Goal: Task Accomplishment & Management: Complete application form

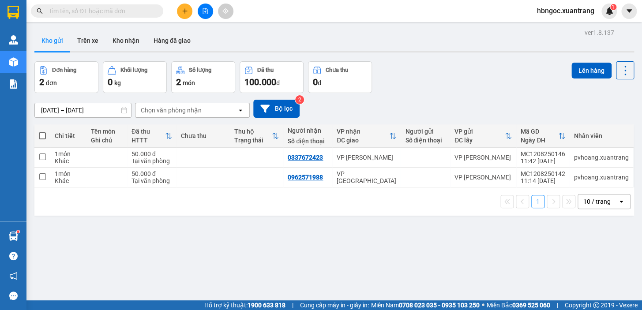
click at [186, 12] on icon "plus" at bounding box center [185, 11] width 6 height 6
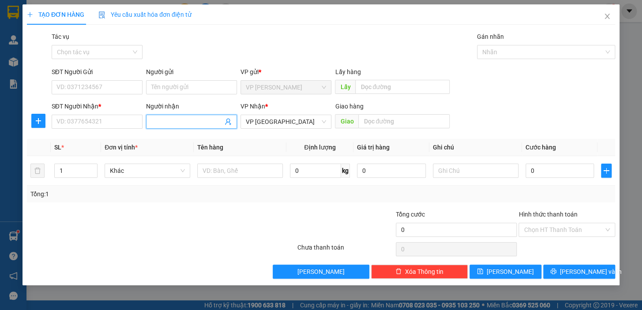
click at [172, 126] on span at bounding box center [191, 122] width 91 height 14
click at [173, 124] on input "Người nhận" at bounding box center [186, 122] width 71 height 10
type input "huyền 388"
click at [545, 166] on input "0" at bounding box center [559, 171] width 69 height 14
type input "8"
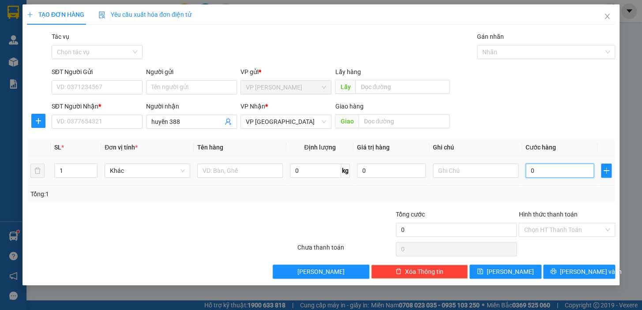
type input "8"
type input "80"
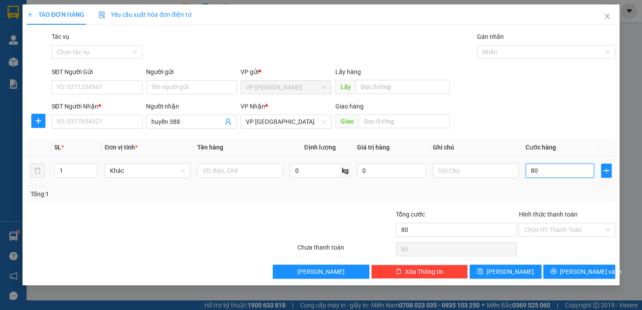
type input "800"
type input "8.000"
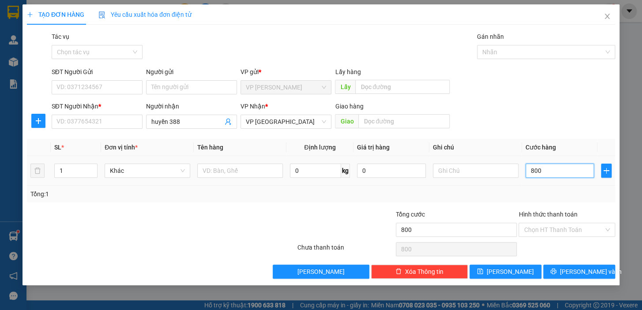
type input "8.000"
type input "80.000"
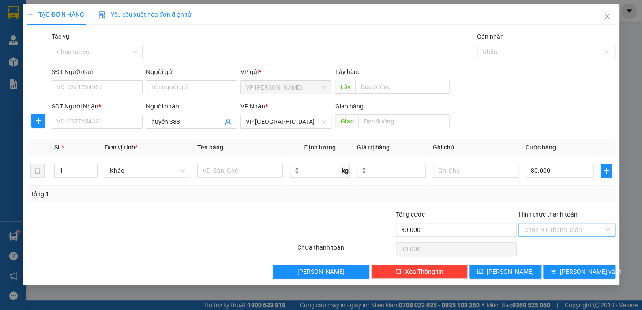
click at [568, 230] on input "Hình thức thanh toán" at bounding box center [564, 229] width 80 height 13
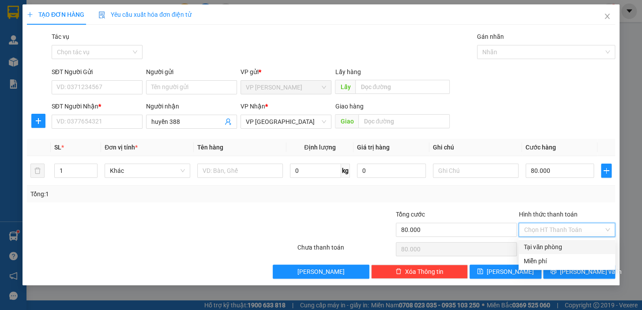
click at [550, 248] on div "Tại văn phòng" at bounding box center [567, 247] width 86 height 10
type input "0"
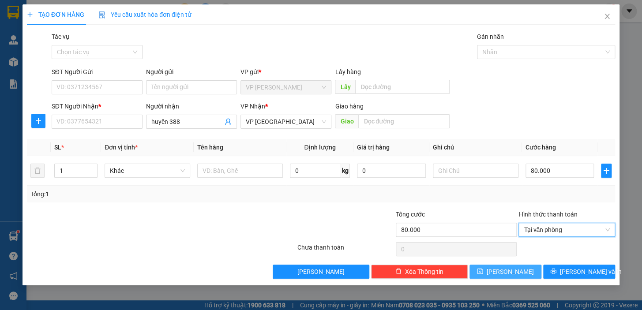
click at [514, 272] on span "[PERSON_NAME]" at bounding box center [510, 272] width 47 height 10
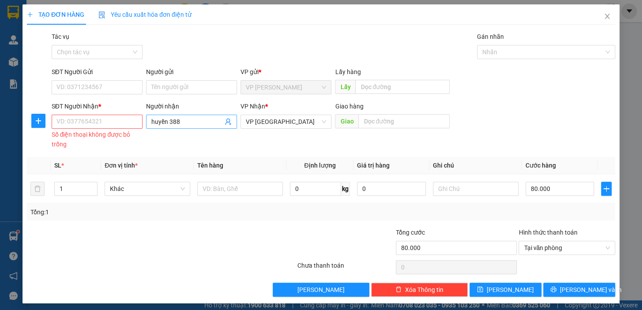
click at [189, 117] on input "huyền 388" at bounding box center [186, 122] width 71 height 10
drag, startPoint x: 166, startPoint y: 118, endPoint x: 115, endPoint y: 115, distance: 50.9
click at [115, 115] on div "SĐT Người Nhận * VD: 0377654321 Số điện thoại không được bỏ trống Người nhận hu…" at bounding box center [333, 125] width 567 height 49
click at [190, 143] on div "huyền 388 - 0968691388" at bounding box center [189, 140] width 79 height 10
type input "0968691388"
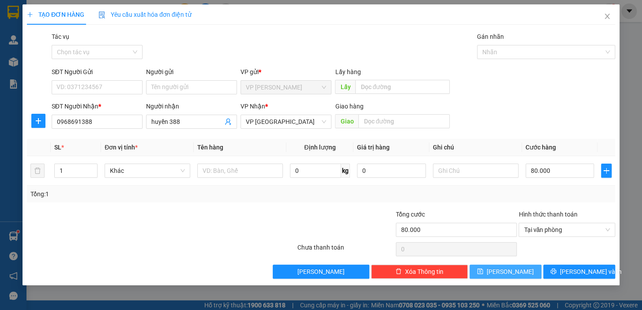
click at [512, 272] on span "[PERSON_NAME]" at bounding box center [510, 272] width 47 height 10
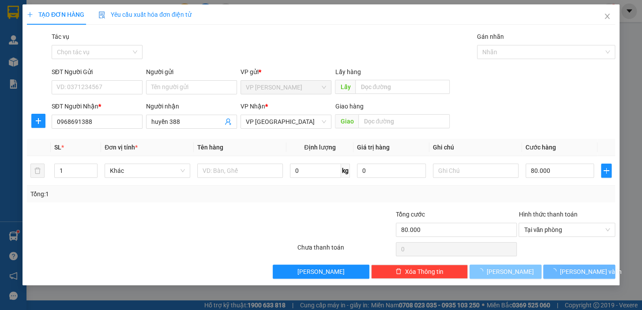
type input "0"
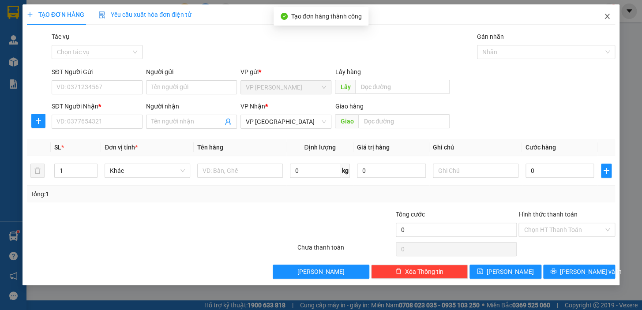
click at [601, 17] on span "Close" at bounding box center [607, 16] width 25 height 25
